Goal: Information Seeking & Learning: Check status

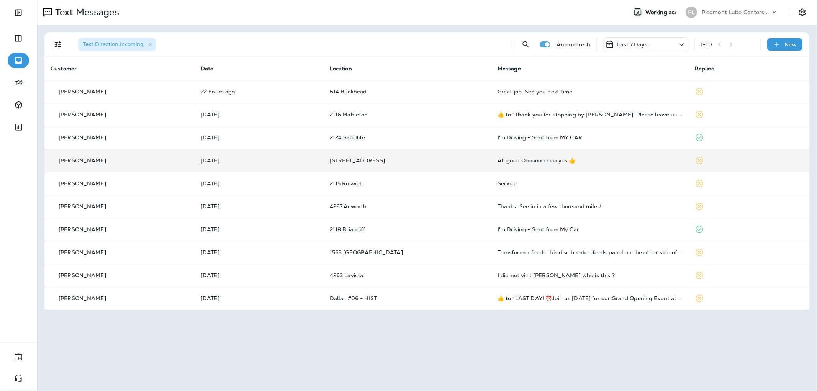
click at [506, 159] on div "All good Ooooooooooo yes 👍" at bounding box center [590, 160] width 185 height 6
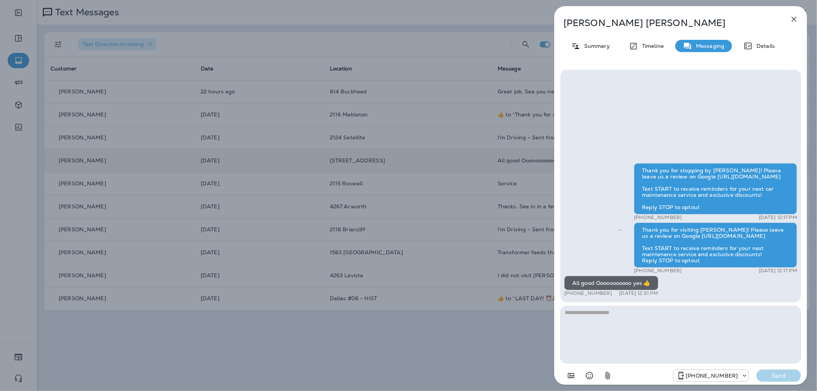
click at [342, 146] on div "[PERSON_NAME] Summary Timeline Messaging Details Thank you for stopping by [PER…" at bounding box center [408, 195] width 817 height 391
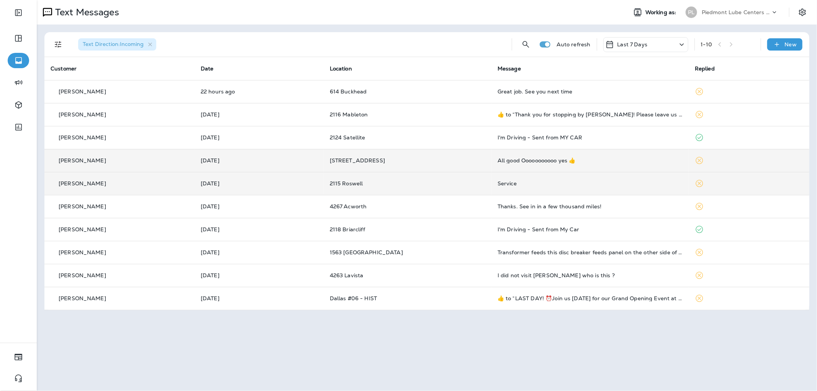
click at [480, 192] on td "2115 Roswell" at bounding box center [408, 183] width 168 height 23
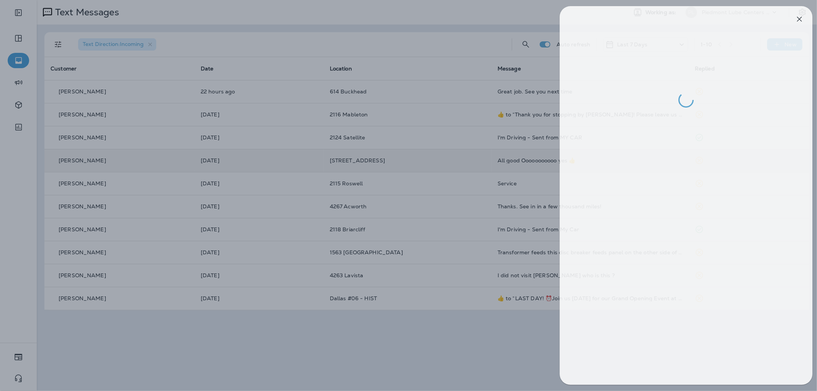
click at [468, 190] on div at bounding box center [413, 195] width 817 height 391
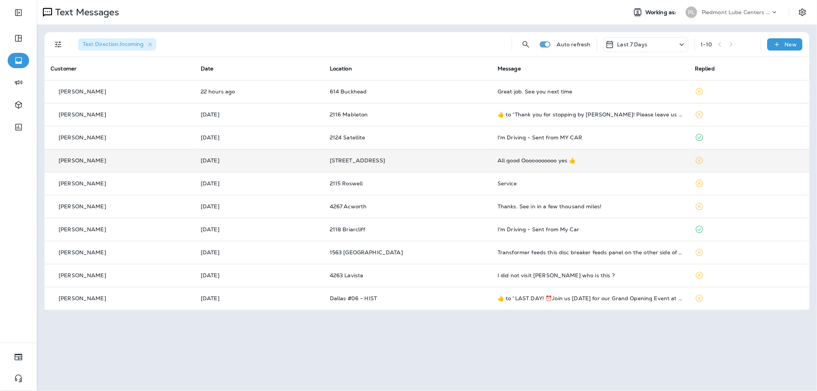
click at [480, 156] on td "[STREET_ADDRESS]" at bounding box center [408, 160] width 168 height 23
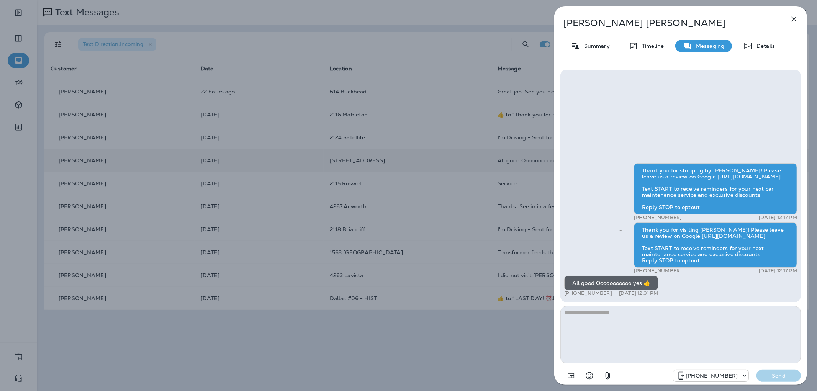
click at [480, 156] on div "[PERSON_NAME] Summary Timeline Messaging Details Thank you for stopping by [PER…" at bounding box center [408, 195] width 817 height 391
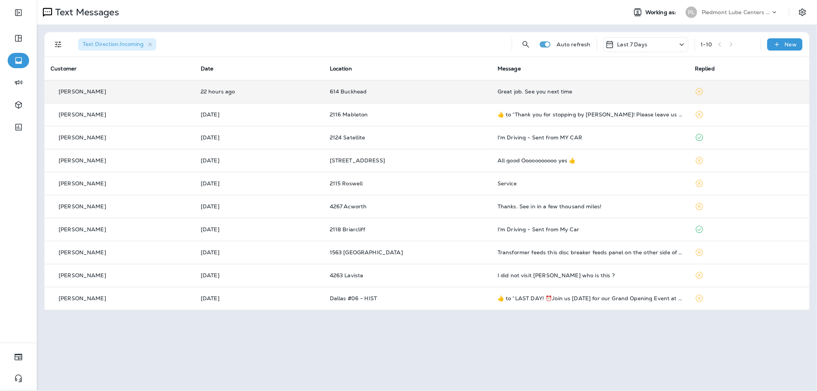
click at [516, 96] on td "Great job. See you next time" at bounding box center [590, 91] width 197 height 23
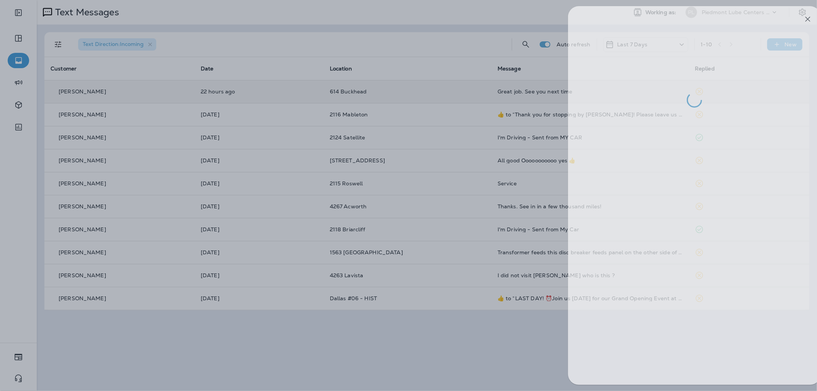
click at [516, 96] on div at bounding box center [422, 195] width 817 height 391
